Goal: Find specific fact: Find specific fact

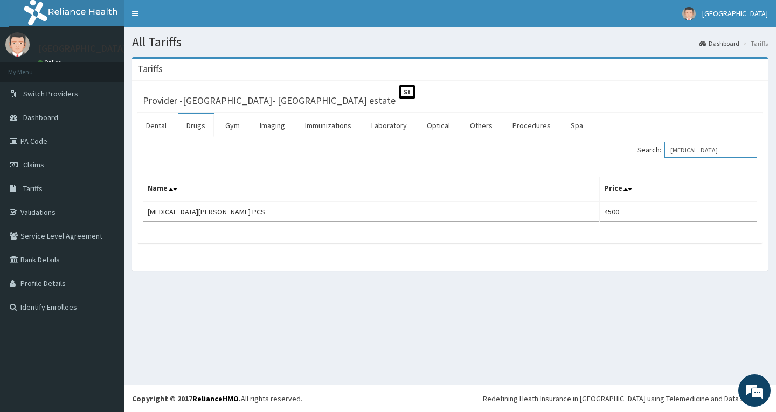
click at [705, 146] on input "[MEDICAL_DATA]" at bounding box center [711, 150] width 93 height 16
click at [739, 151] on input "[MEDICAL_DATA]" at bounding box center [711, 150] width 93 height 16
type input "L"
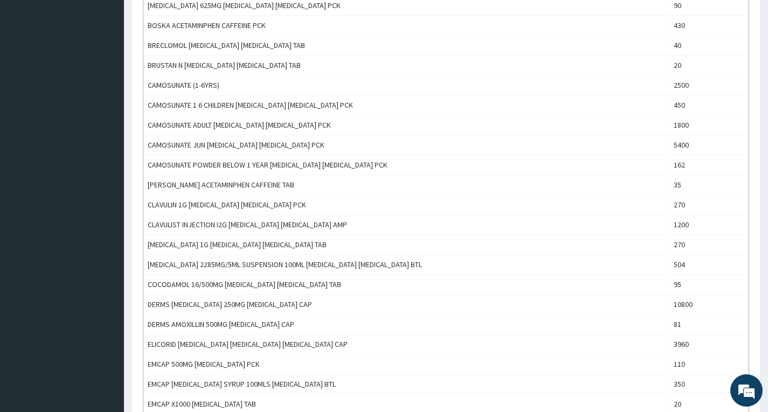
scroll to position [808, 0]
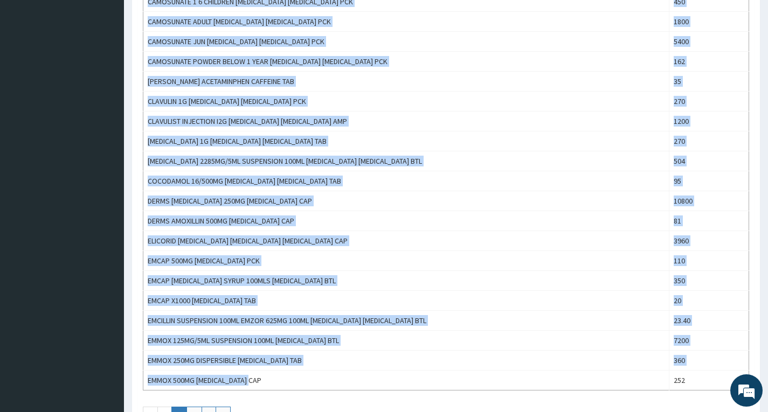
drag, startPoint x: 259, startPoint y: 379, endPoint x: 137, endPoint y: 377, distance: 121.3
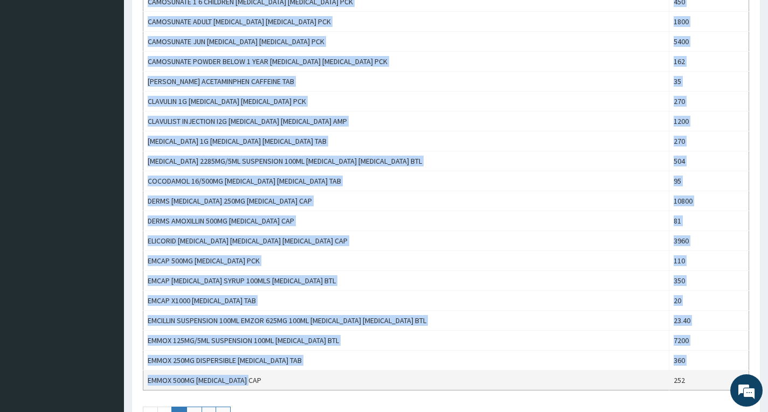
click at [290, 382] on td "EMMOX 500MG [MEDICAL_DATA] CAP" at bounding box center [406, 381] width 526 height 20
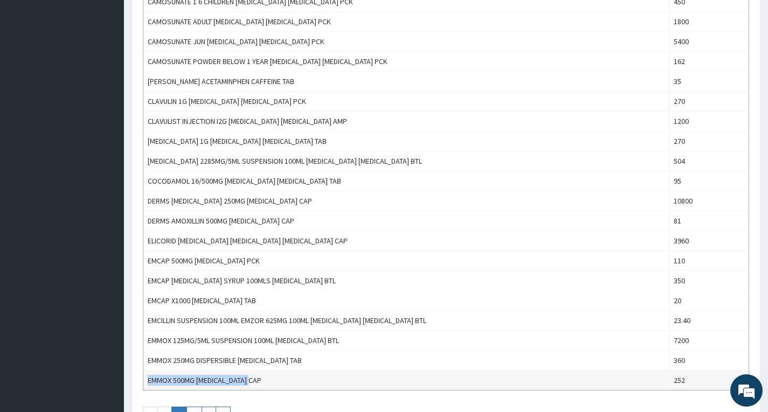
drag, startPoint x: 257, startPoint y: 380, endPoint x: 150, endPoint y: 380, distance: 107.2
click at [148, 384] on td "EMMOX 500MG [MEDICAL_DATA] CAP" at bounding box center [406, 381] width 526 height 20
copy td "EMMOX 500MG [MEDICAL_DATA] CAP"
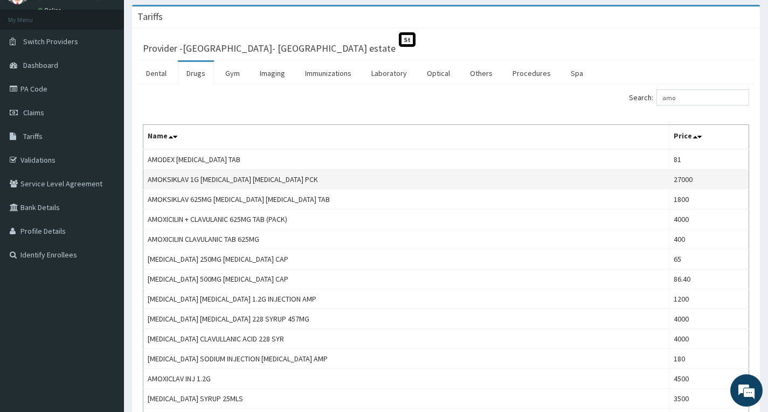
scroll to position [0, 0]
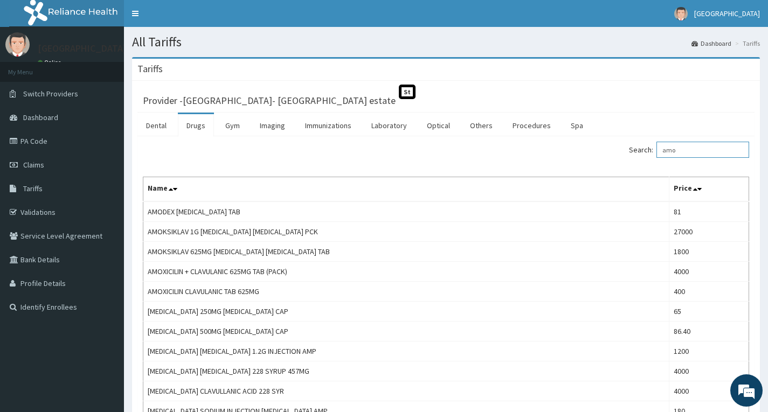
click at [687, 157] on input "amo" at bounding box center [702, 150] width 93 height 16
type input "a"
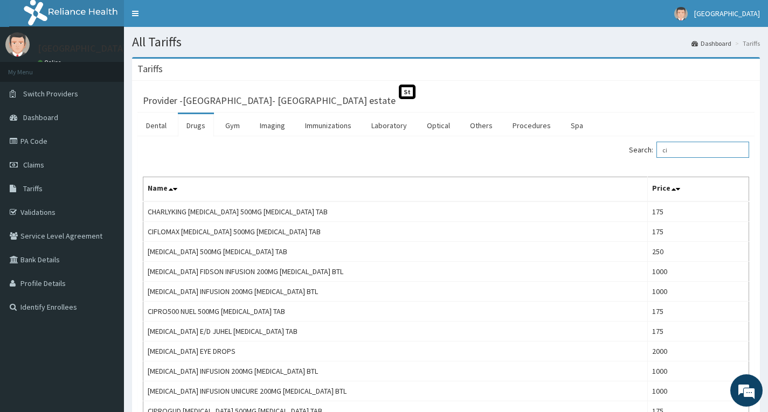
type input "c"
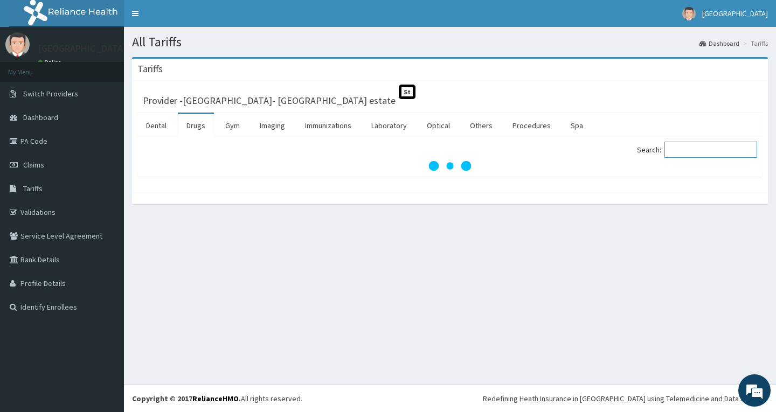
paste input "[MEDICAL_DATA] [MEDICAL_DATA]"
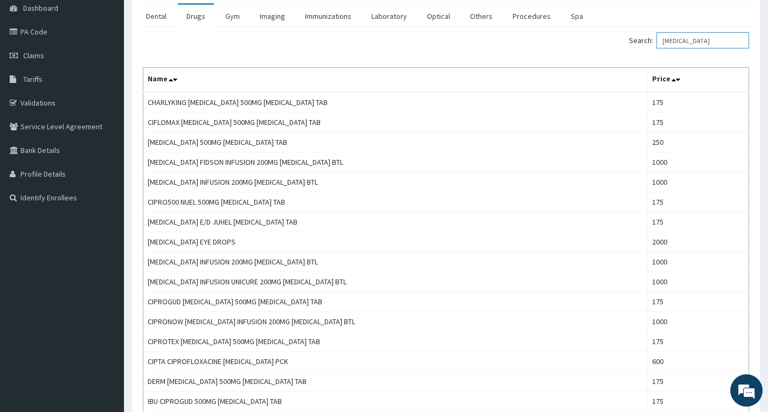
scroll to position [108, 0]
type input "C"
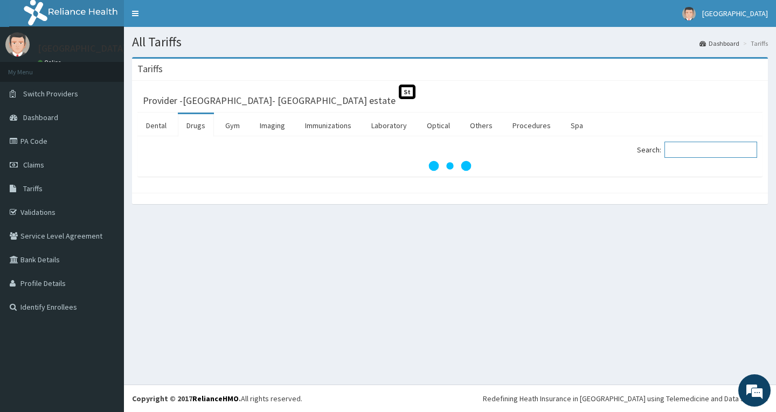
paste input "ear suspension"
type input "e"
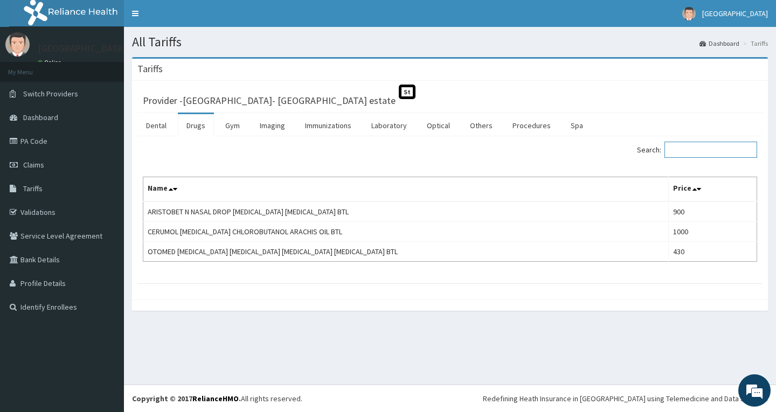
paste input "[MEDICAL_DATA]"
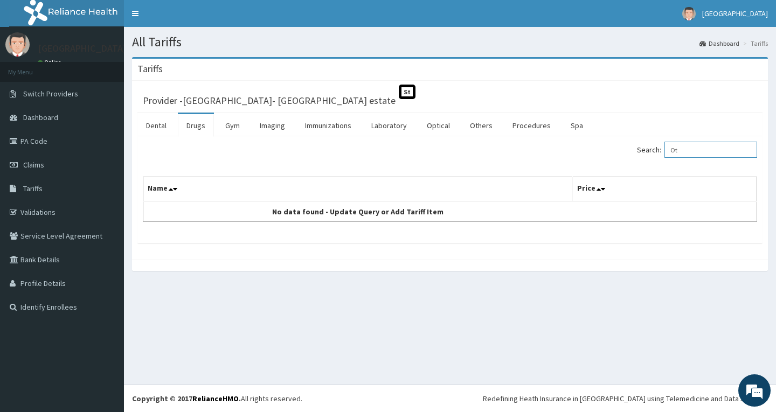
type input "O"
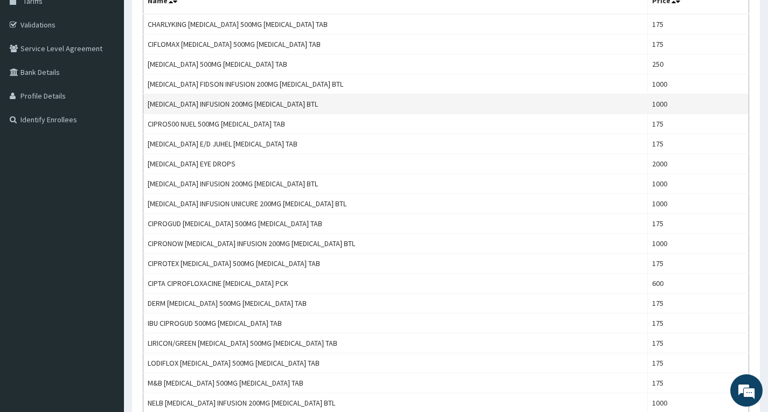
scroll to position [108, 0]
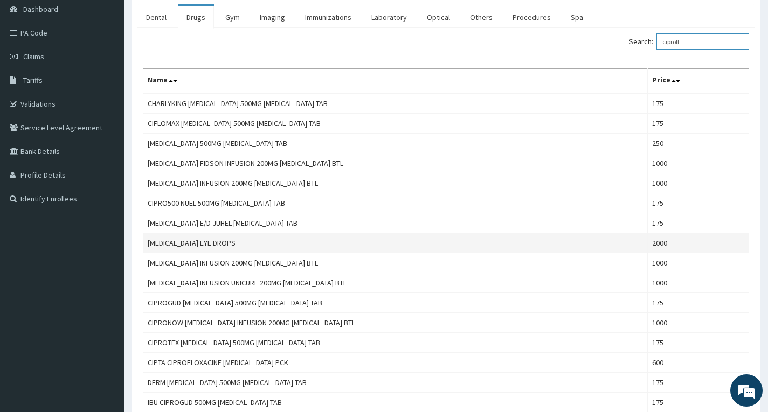
type input "ciprofl"
click at [269, 247] on td "[MEDICAL_DATA] EYE DROPS" at bounding box center [395, 243] width 504 height 20
drag, startPoint x: 245, startPoint y: 245, endPoint x: 146, endPoint y: 242, distance: 99.8
click at [146, 242] on td "[MEDICAL_DATA] EYE DROPS" at bounding box center [395, 243] width 504 height 20
copy td "[MEDICAL_DATA] EYE DROPS"
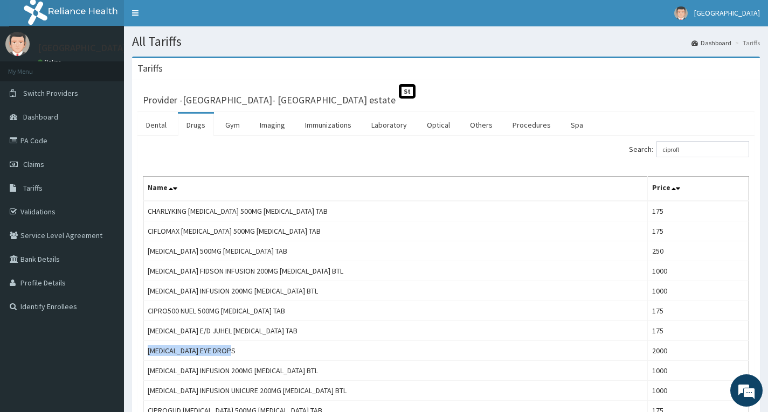
scroll to position [0, 0]
